Goal: Contribute content

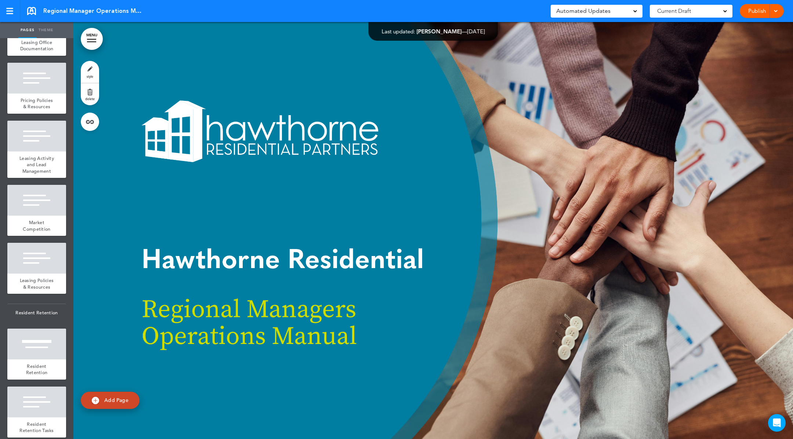
scroll to position [2413, 0]
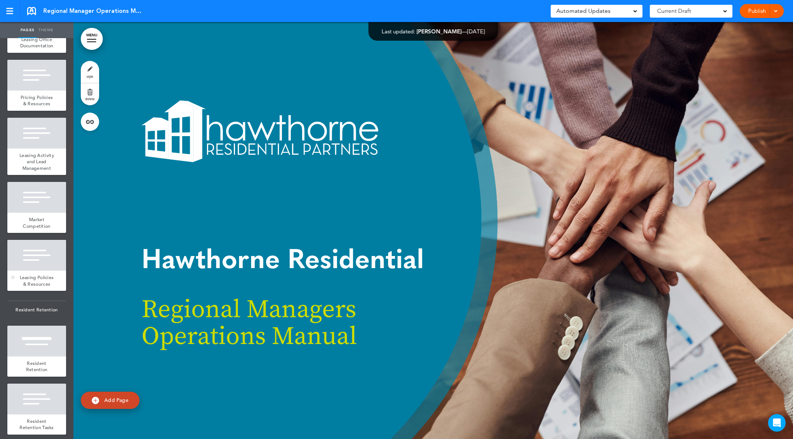
click at [35, 271] on div at bounding box center [36, 255] width 59 height 31
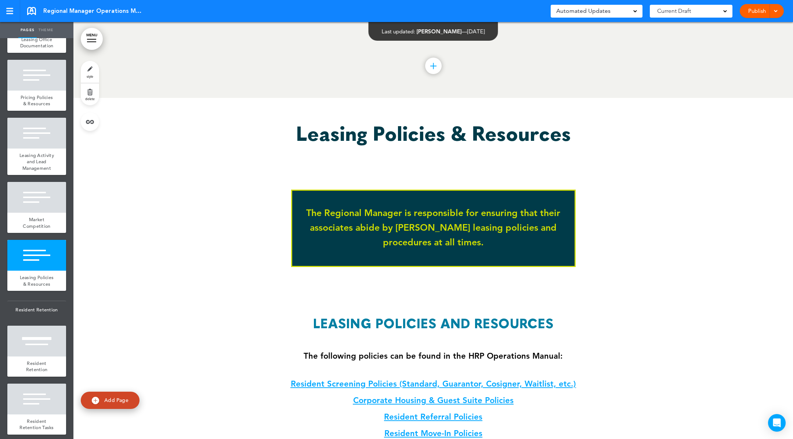
scroll to position [36434, 0]
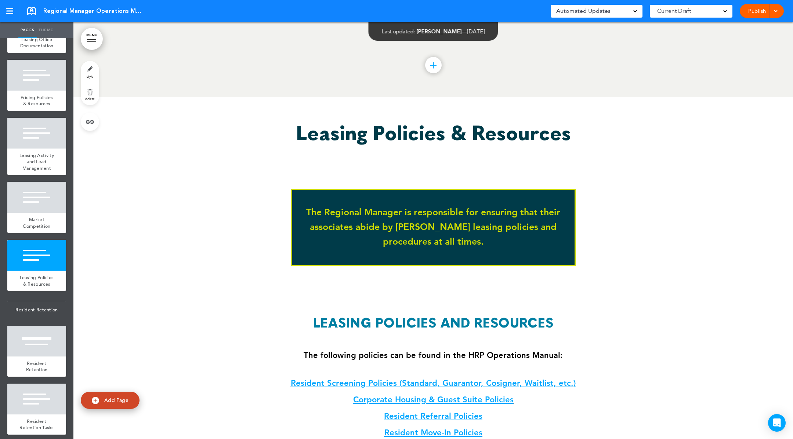
drag, startPoint x: 211, startPoint y: 205, endPoint x: 259, endPoint y: 206, distance: 47.4
drag, startPoint x: 619, startPoint y: 184, endPoint x: 501, endPoint y: 183, distance: 118.2
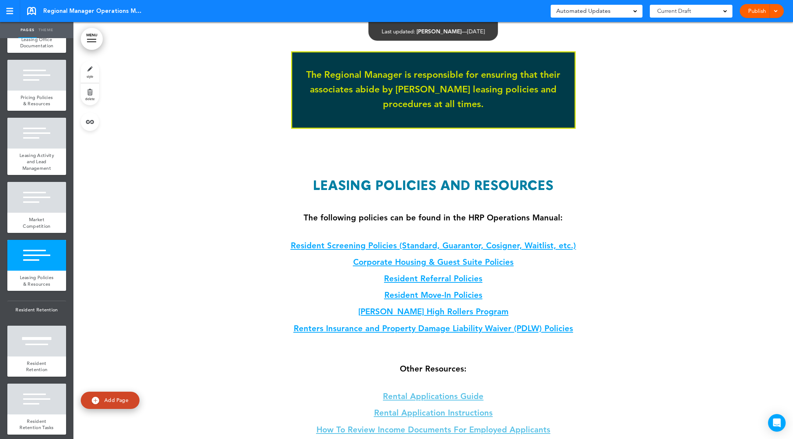
scroll to position [36582, 0]
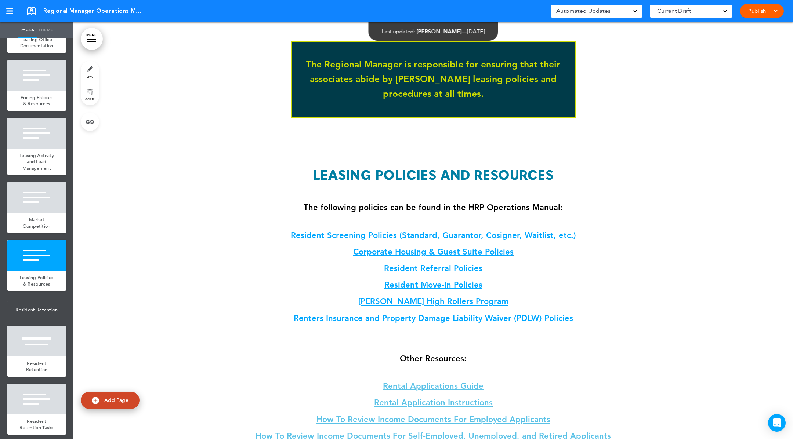
click at [610, 229] on p "Resident Screening Policies (Standard, Guarantor, Cosigner, Waitlist, etc.)" at bounding box center [433, 235] width 363 height 13
click at [577, 229] on p "Resident Screening Policies (Standard, Guarantor, Cosigner, Waitlist, etc.)" at bounding box center [433, 235] width 363 height 13
click at [497, 203] on strong "The following policies can be found in the HRP Operations Manual:" at bounding box center [433, 208] width 259 height 10
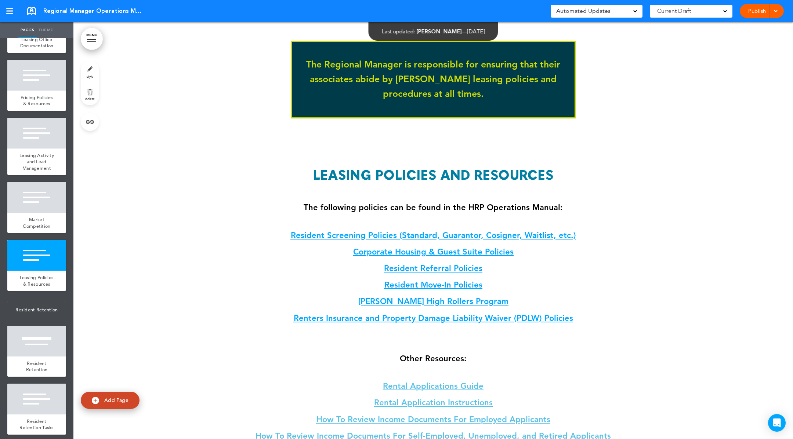
click at [500, 203] on strong "The following policies can be found in the HRP Operations Manual:" at bounding box center [433, 208] width 259 height 10
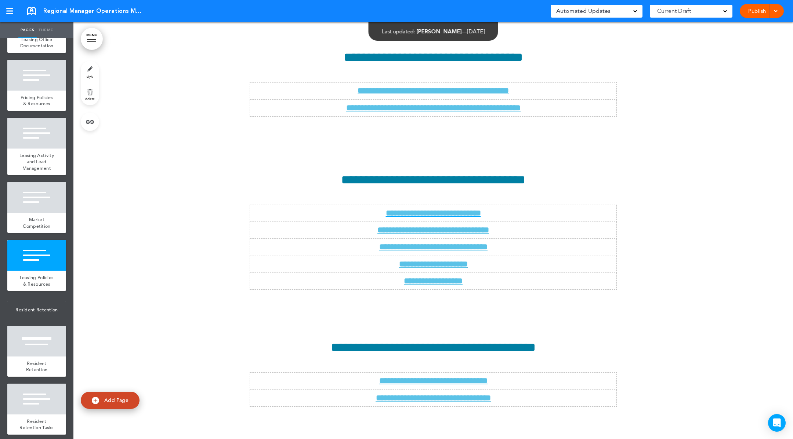
scroll to position [36625, 0]
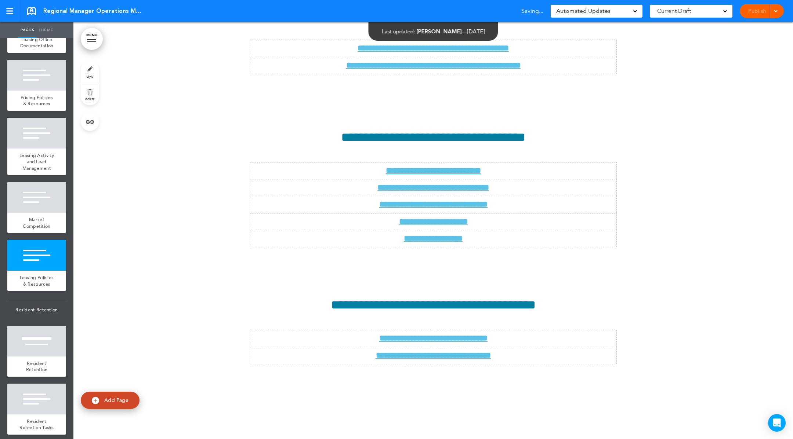
drag, startPoint x: 661, startPoint y: 264, endPoint x: 655, endPoint y: 262, distance: 6.2
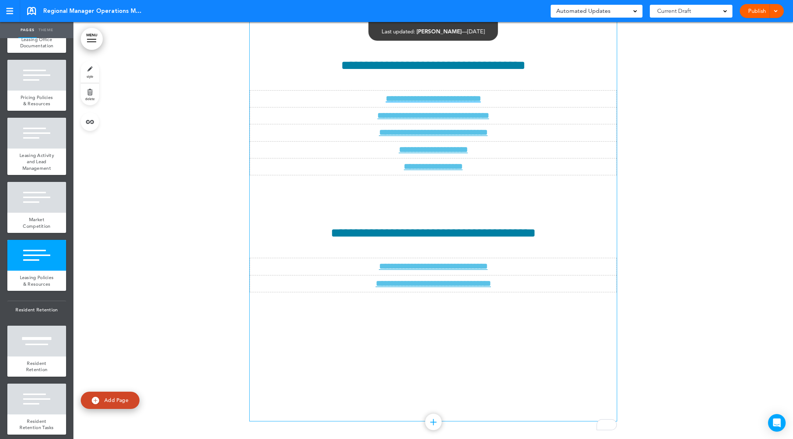
scroll to position [36695, 0]
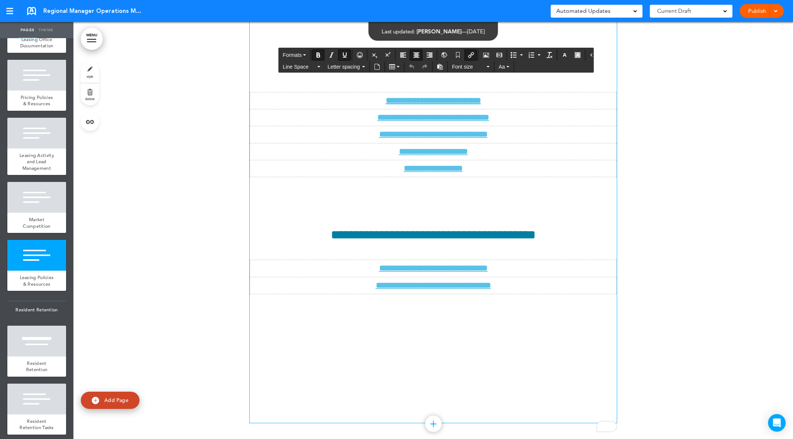
scroll to position [36697, 0]
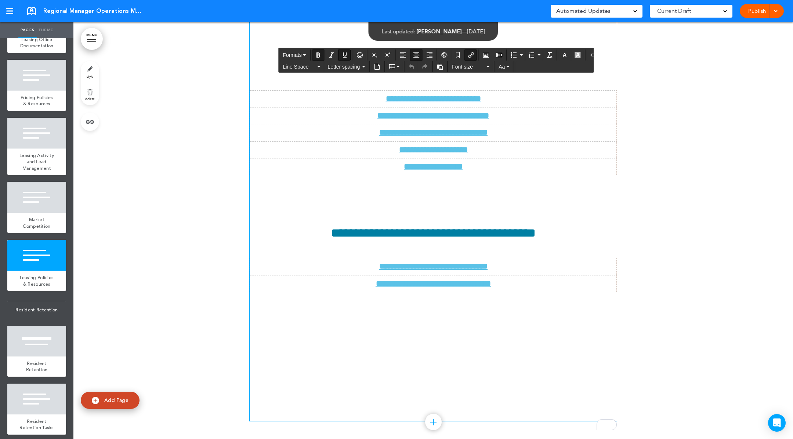
click at [398, 64] on button "Table" at bounding box center [394, 67] width 16 height 10
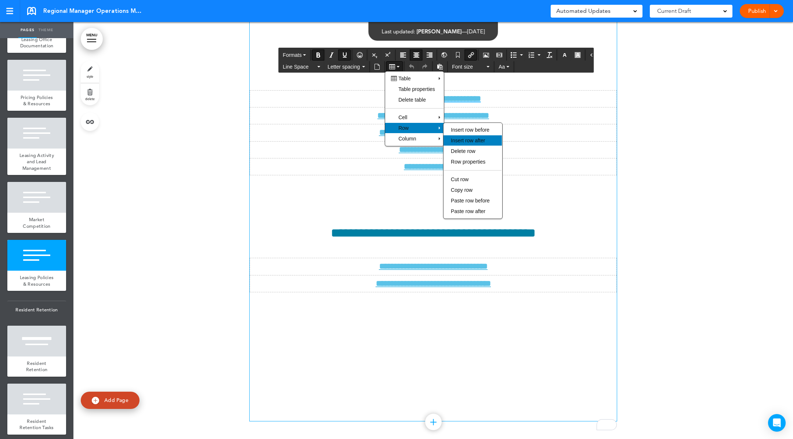
click at [475, 143] on span "Insert row after" at bounding box center [468, 141] width 34 height 6
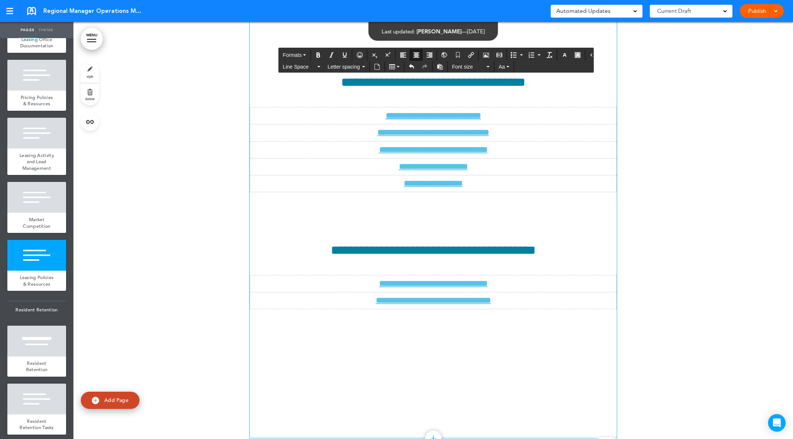
drag, startPoint x: 555, startPoint y: 274, endPoint x: 310, endPoint y: 272, distance: 245.3
drag, startPoint x: 439, startPoint y: 303, endPoint x: 376, endPoint y: 303, distance: 62.8
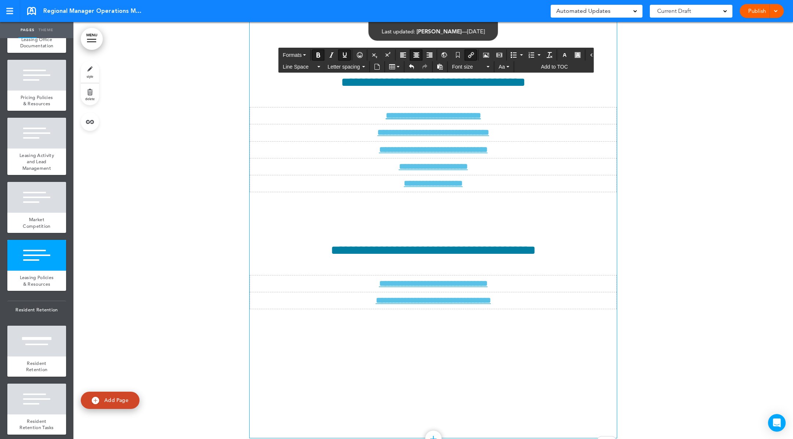
drag, startPoint x: 483, startPoint y: 307, endPoint x: 418, endPoint y: 309, distance: 65.4
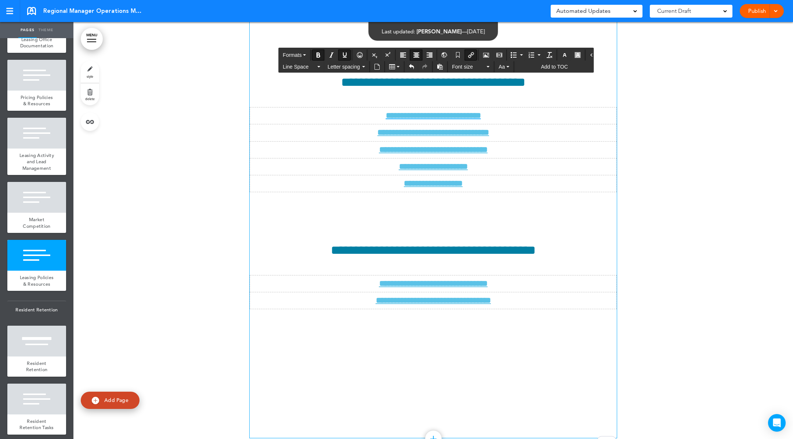
drag, startPoint x: 557, startPoint y: 308, endPoint x: 311, endPoint y: 310, distance: 246.0
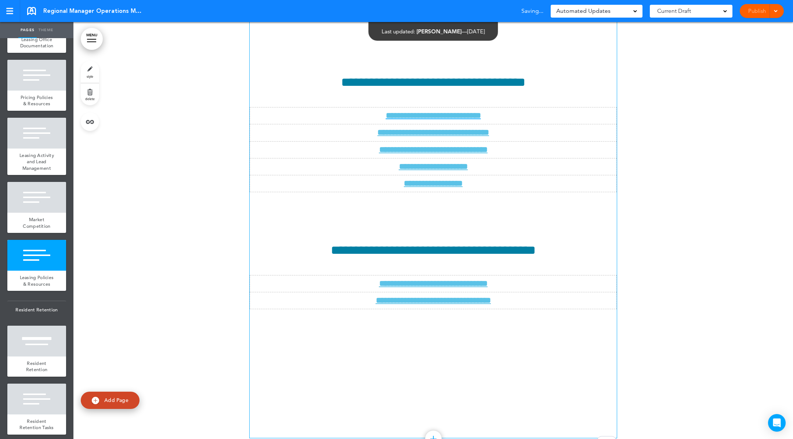
drag, startPoint x: 566, startPoint y: 310, endPoint x: 551, endPoint y: 310, distance: 14.7
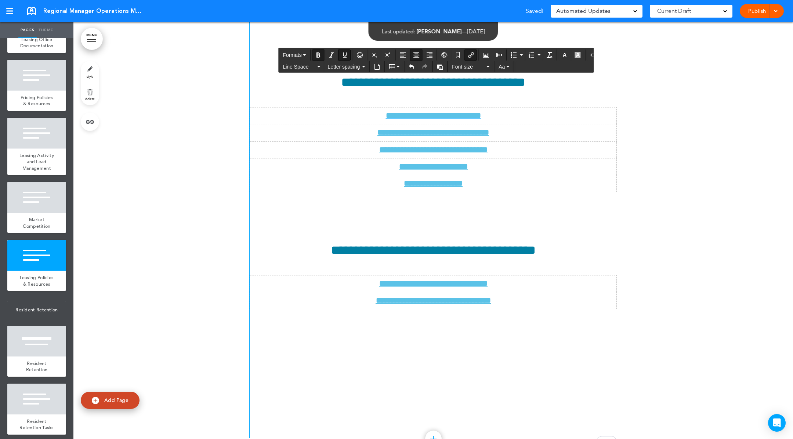
drag, startPoint x: 307, startPoint y: 307, endPoint x: 313, endPoint y: 307, distance: 5.9
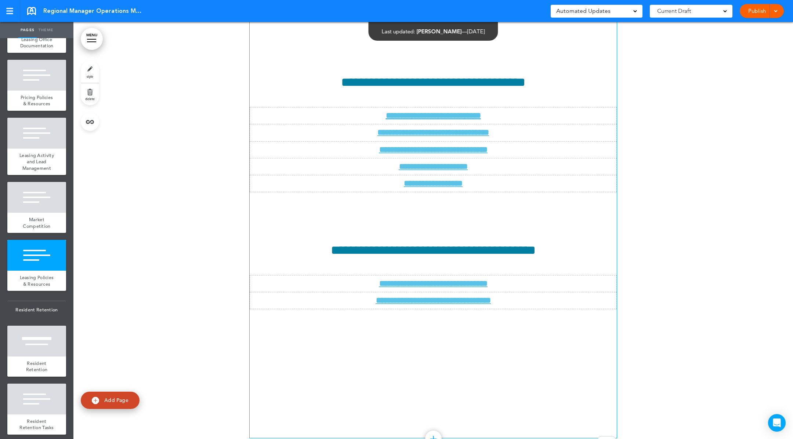
drag, startPoint x: 164, startPoint y: 150, endPoint x: 304, endPoint y: 171, distance: 141.2
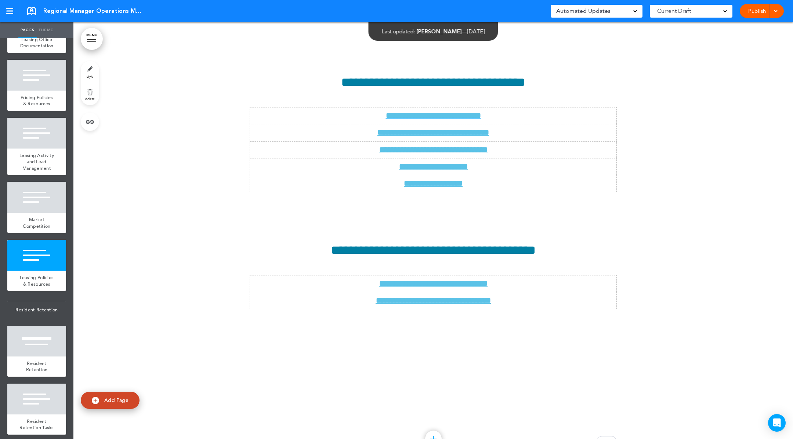
drag, startPoint x: 604, startPoint y: 184, endPoint x: 616, endPoint y: 194, distance: 15.9
